Goal: Find specific page/section: Find specific page/section

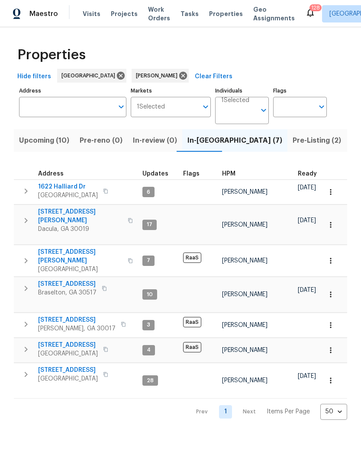
click at [292, 144] on span "Pre-Listing (2)" at bounding box center [316, 140] width 48 height 12
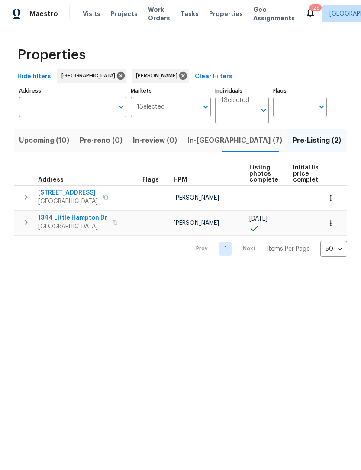
click at [75, 195] on span "[STREET_ADDRESS]" at bounding box center [68, 193] width 60 height 9
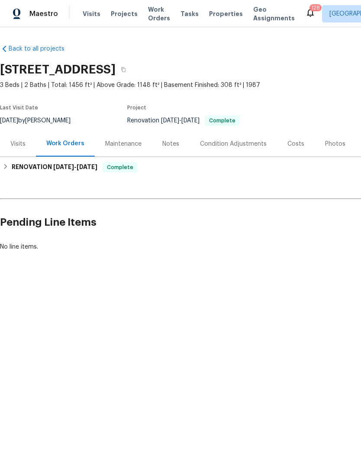
click at [333, 141] on div "Photos" at bounding box center [335, 144] width 20 height 9
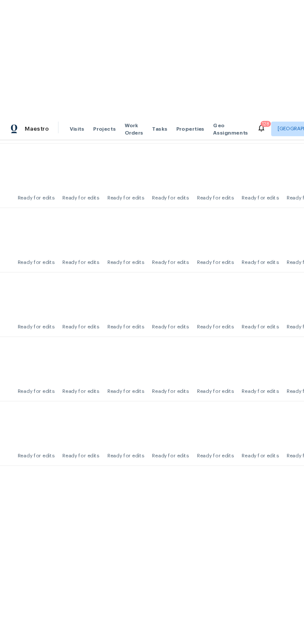
scroll to position [866, 15]
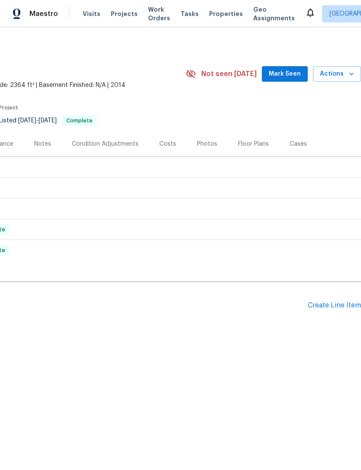
scroll to position [0, 128]
click at [290, 73] on span "Mark Seen" at bounding box center [285, 74] width 32 height 11
click at [342, 71] on span "Actions" at bounding box center [337, 74] width 34 height 11
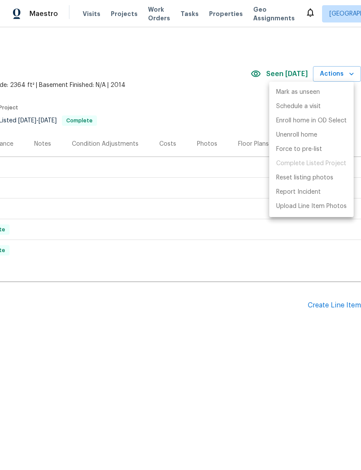
click at [234, 119] on div at bounding box center [180, 235] width 361 height 470
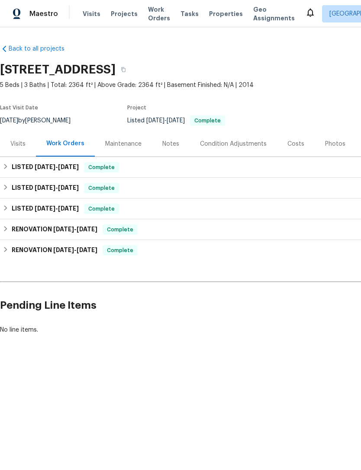
scroll to position [0, 0]
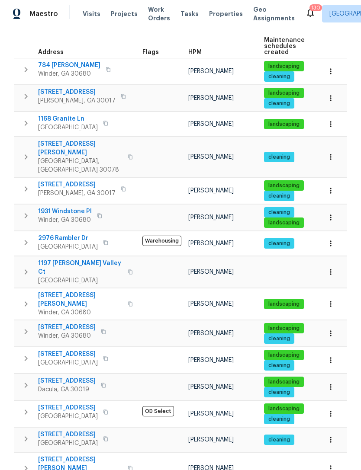
scroll to position [128, 0]
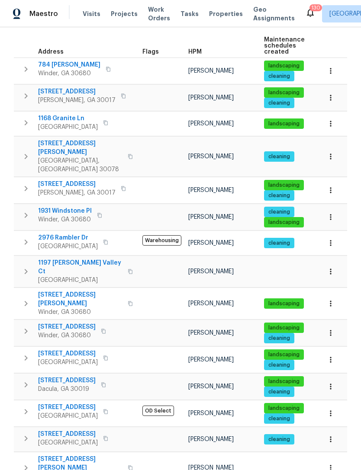
click at [58, 207] on span "1931 Windstone Pl" at bounding box center [65, 211] width 54 height 9
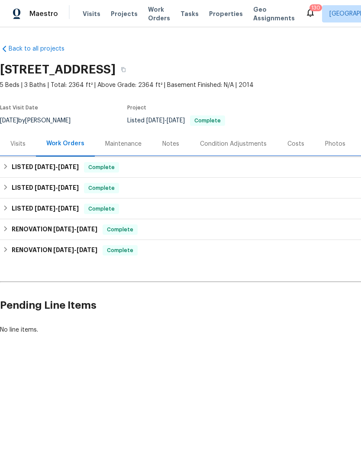
click at [24, 167] on h6 "LISTED [DATE] - [DATE]" at bounding box center [45, 167] width 67 height 10
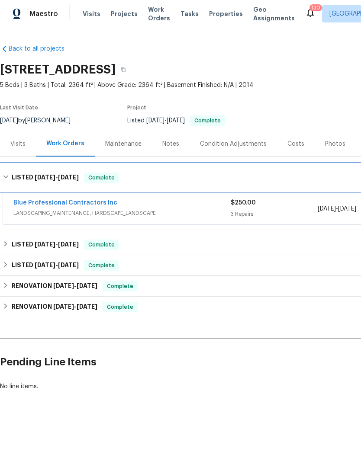
click at [13, 173] on h6 "LISTED [DATE] - [DATE]" at bounding box center [45, 178] width 67 height 10
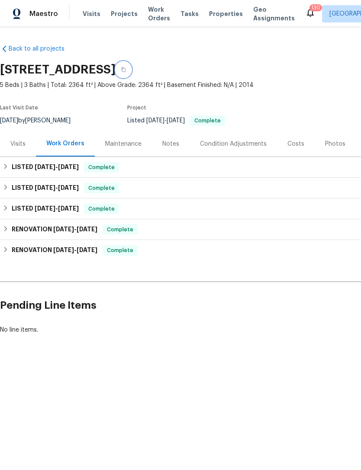
click at [126, 69] on icon "button" at bounding box center [123, 69] width 5 height 5
